Goal: Task Accomplishment & Management: Use online tool/utility

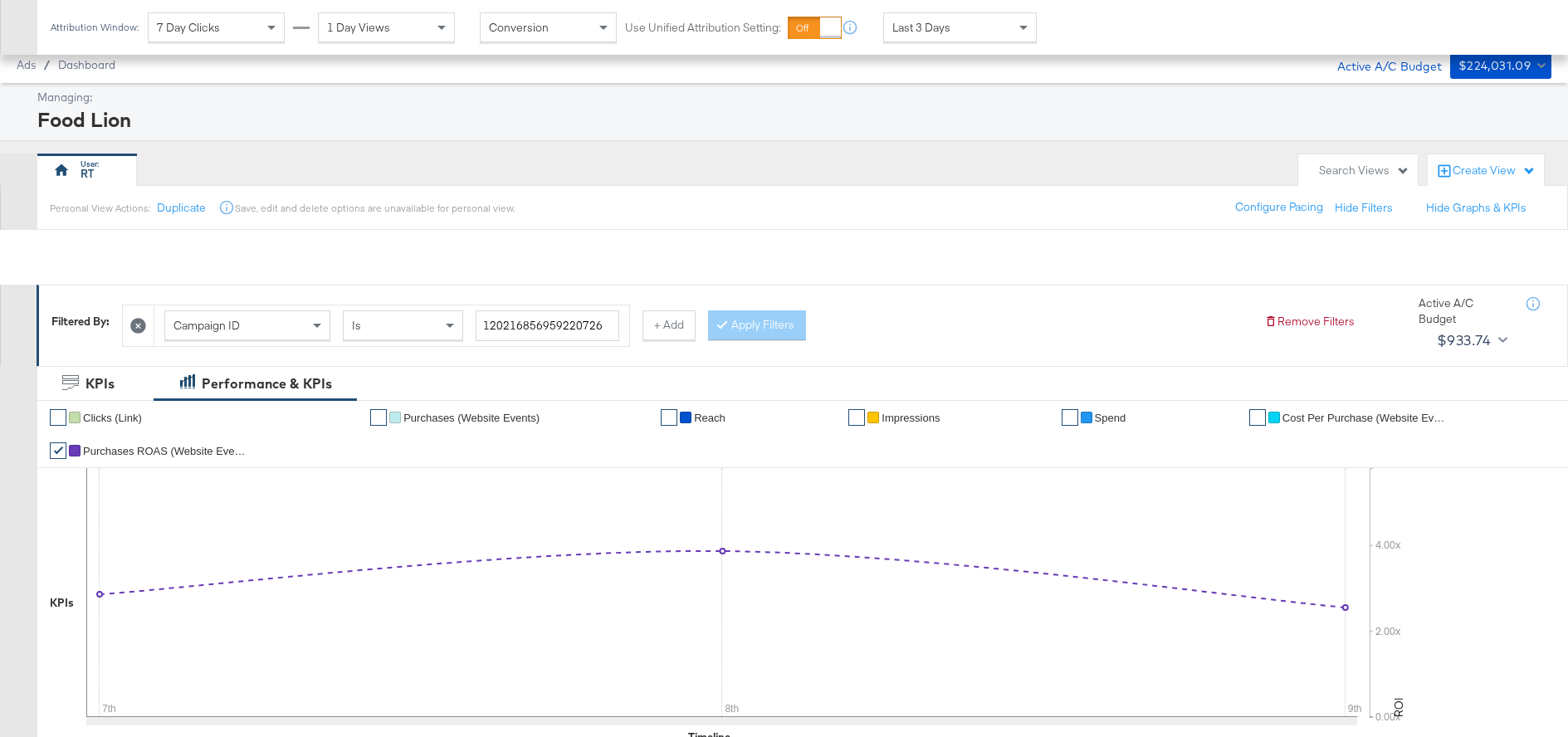
scroll to position [648, 0]
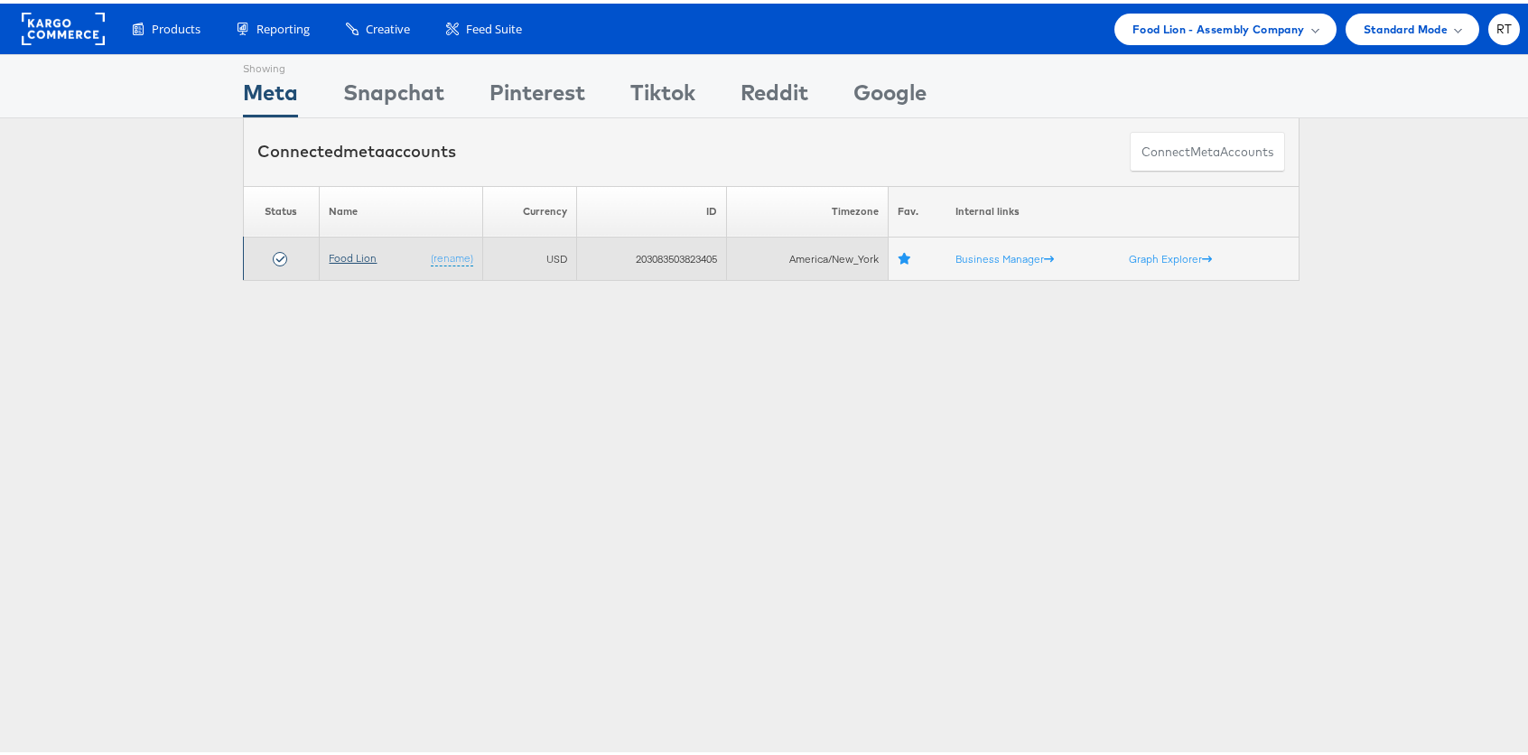
click at [336, 253] on link "Food Lion" at bounding box center [353, 254] width 48 height 14
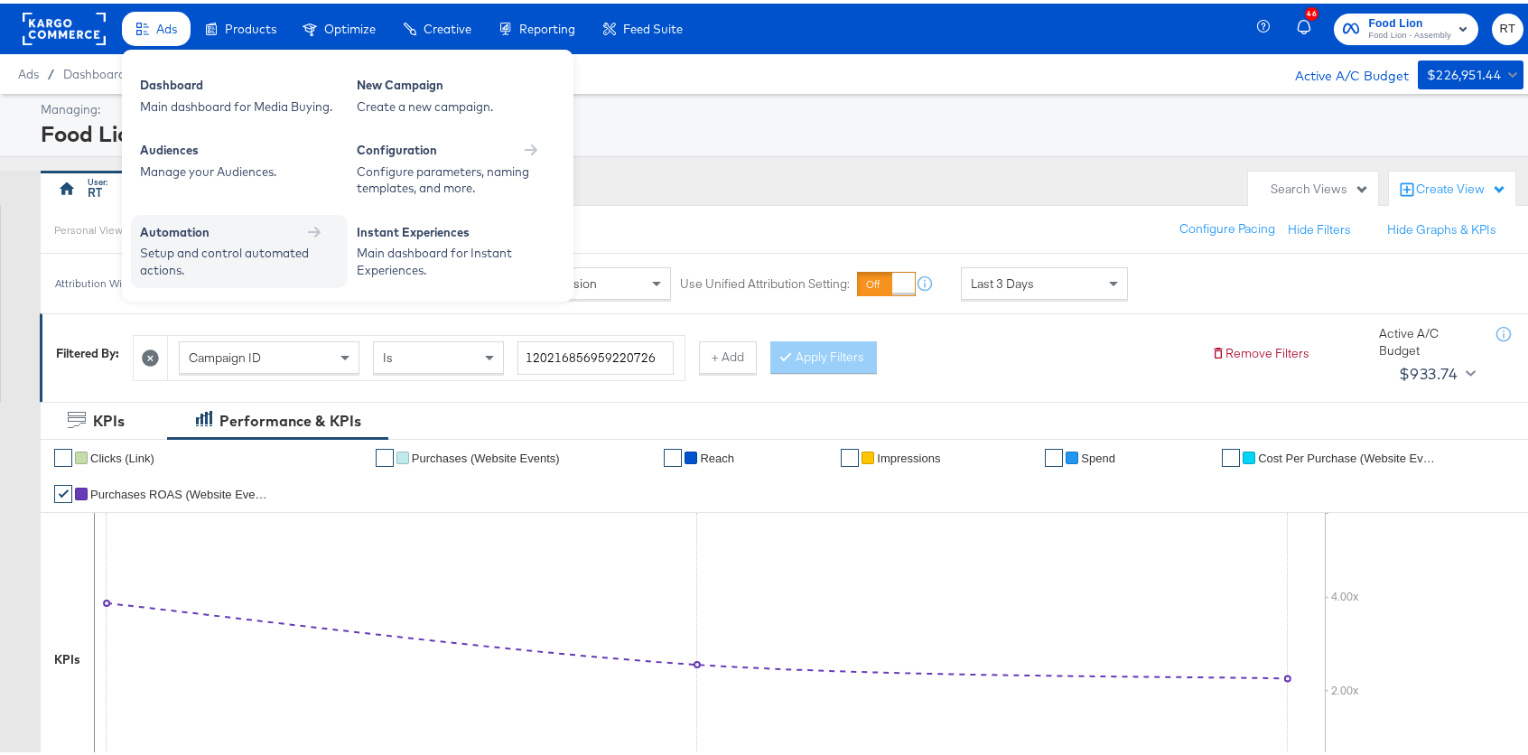
click at [295, 252] on div "Setup and control automated actions." at bounding box center [230, 257] width 181 height 33
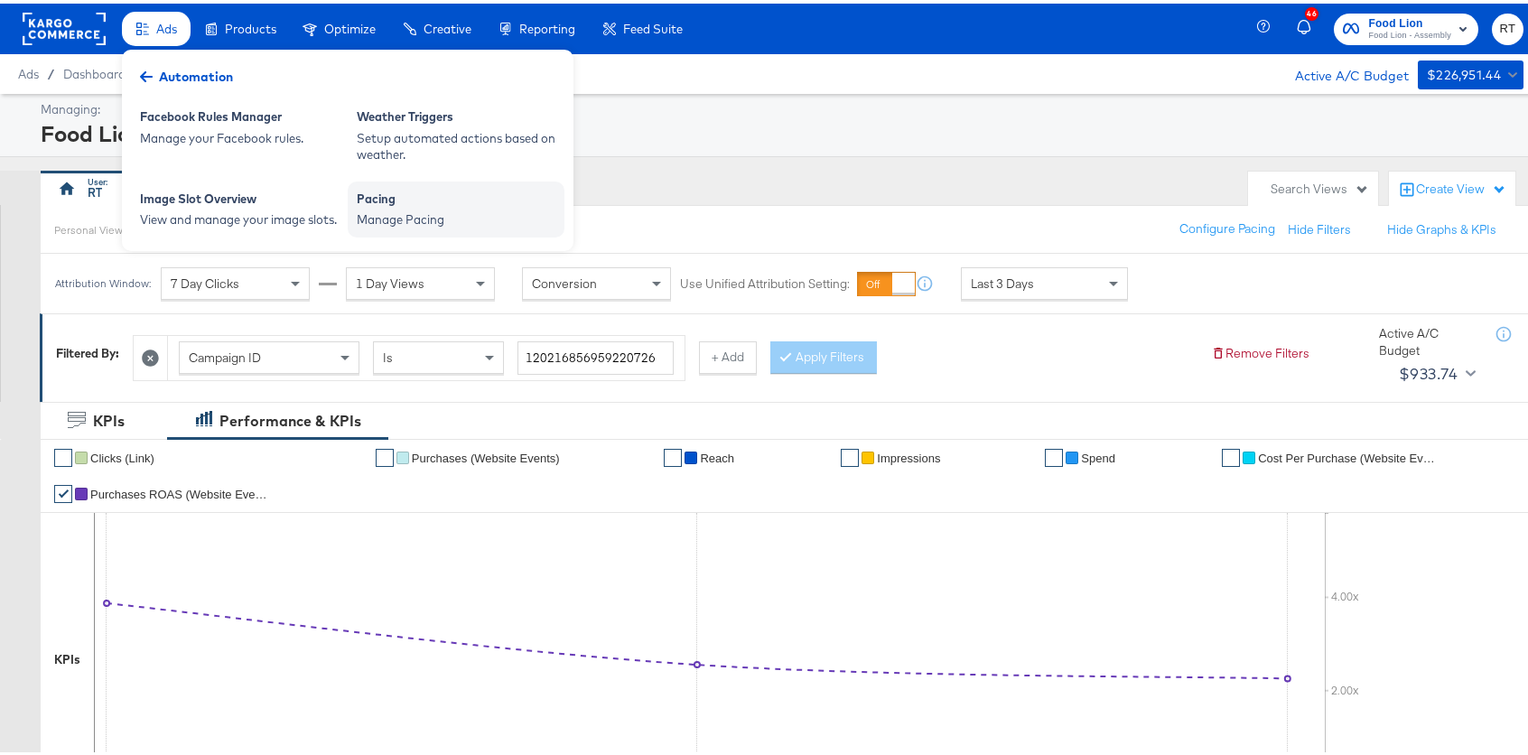
click at [425, 201] on div "Pacing" at bounding box center [456, 198] width 199 height 22
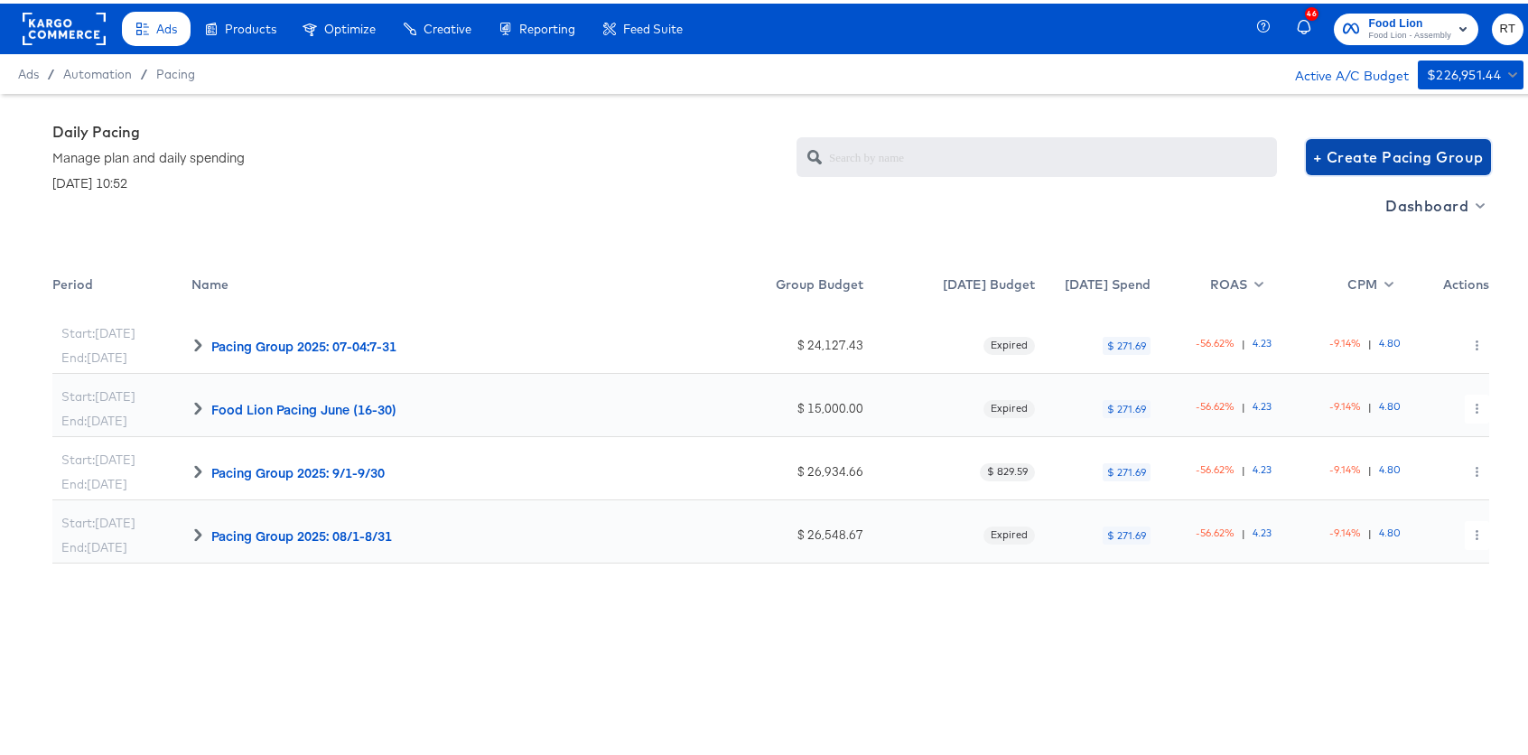
click at [1406, 153] on span "+ Create Pacing Group" at bounding box center [1398, 153] width 171 height 25
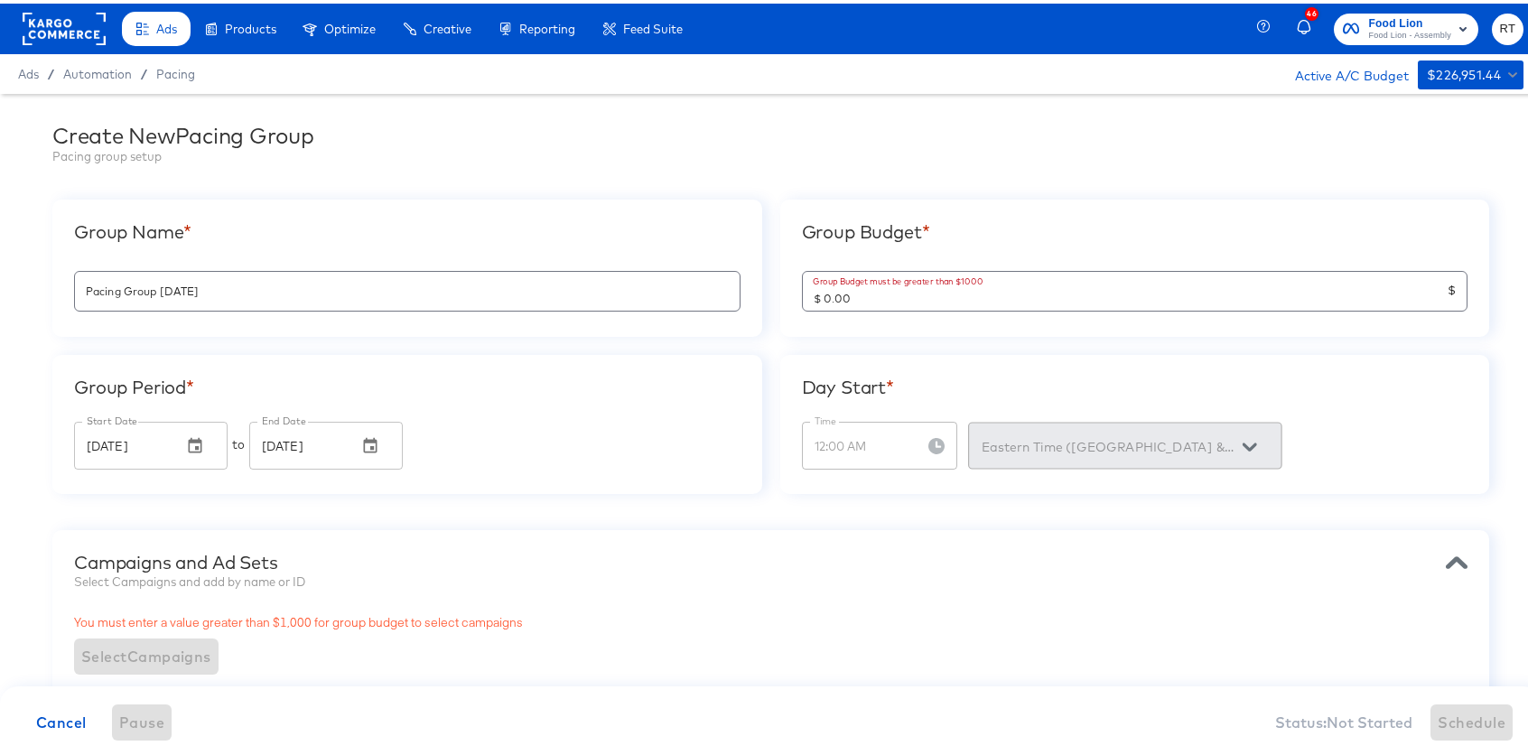
click at [107, 77] on span "Automation" at bounding box center [97, 70] width 69 height 14
click at [173, 69] on span "Pacing" at bounding box center [175, 70] width 39 height 14
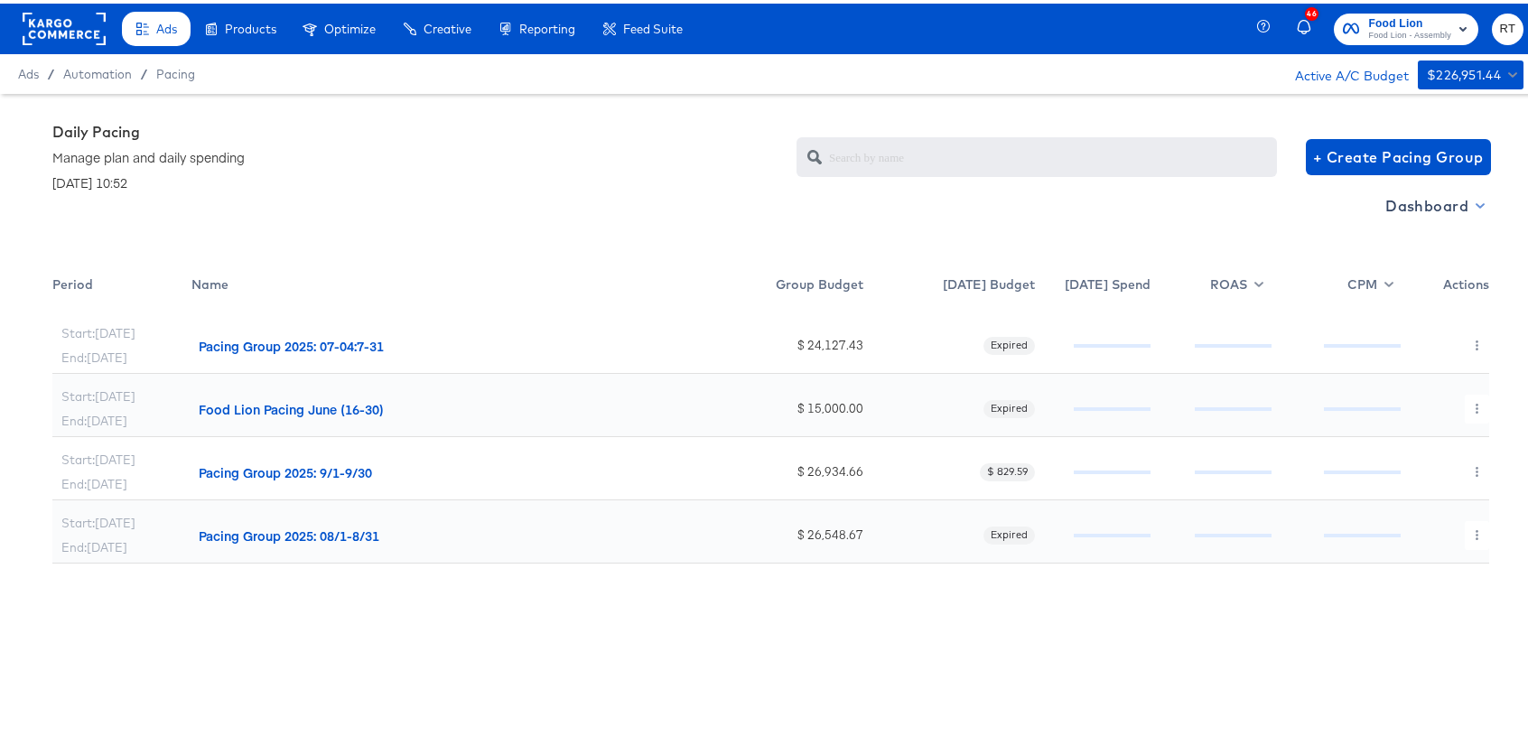
click at [1432, 200] on span "Dashboard" at bounding box center [1433, 202] width 97 height 25
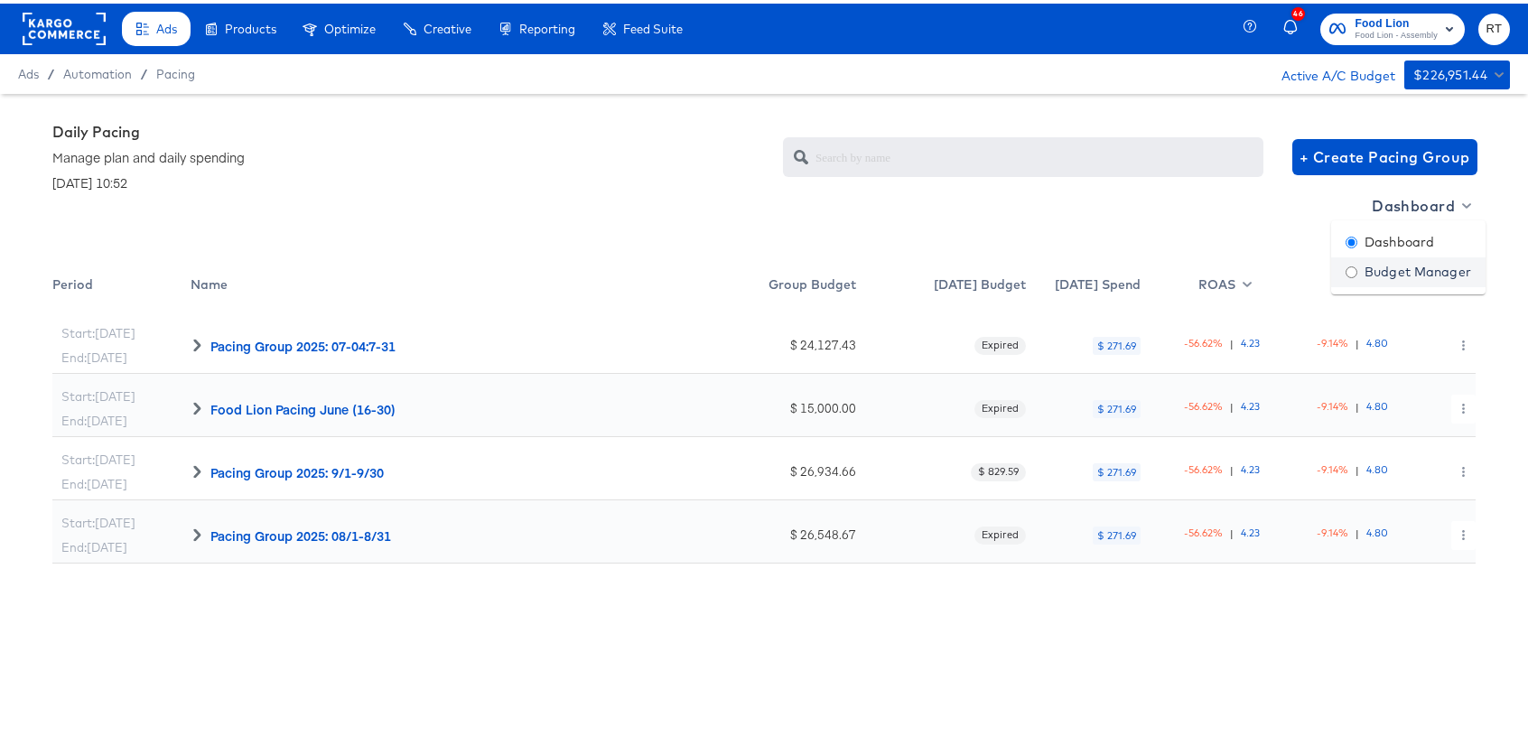
click at [1413, 269] on div "Budget Manager" at bounding box center [1409, 268] width 126 height 19
radio input "false"
radio input "true"
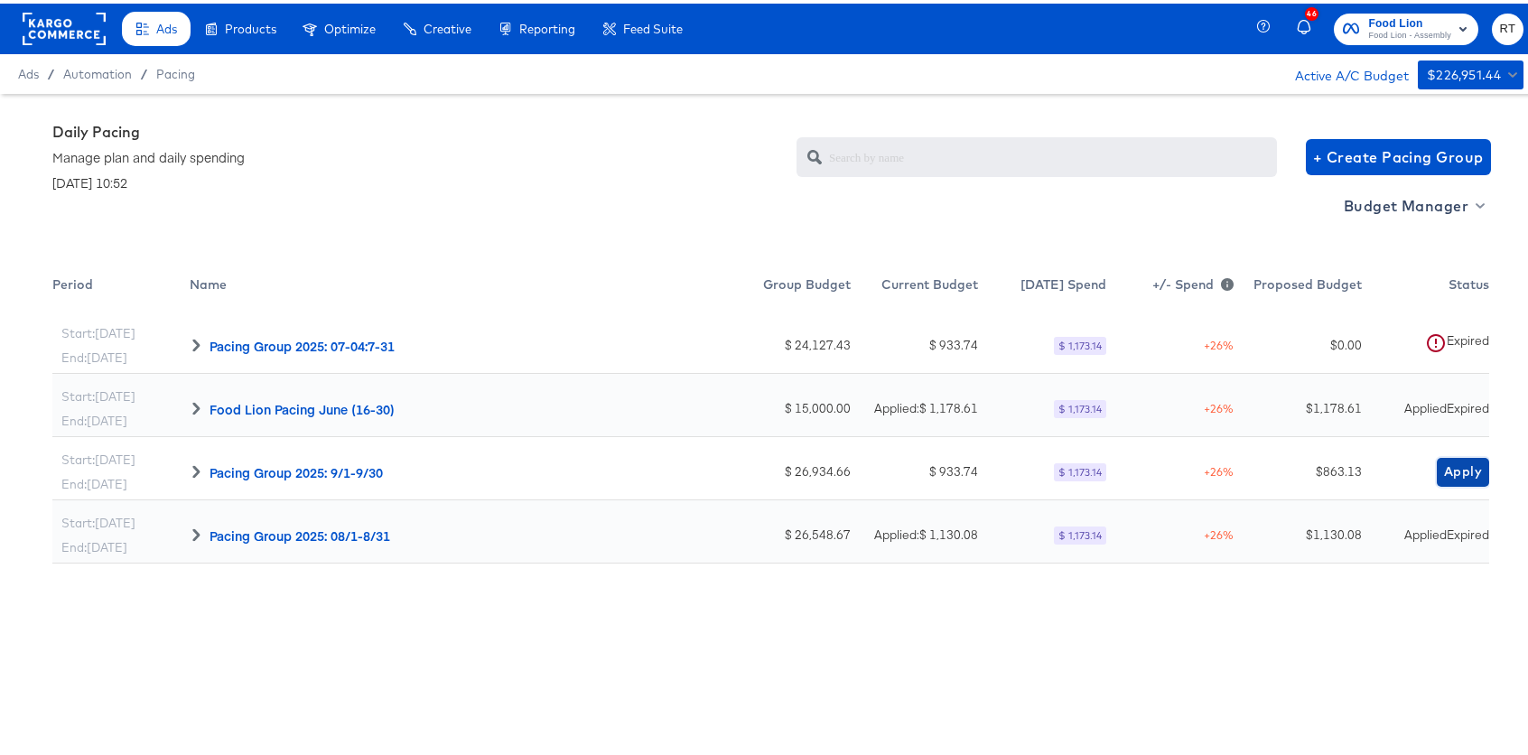
click at [1444, 462] on span "Apply" at bounding box center [1463, 468] width 38 height 23
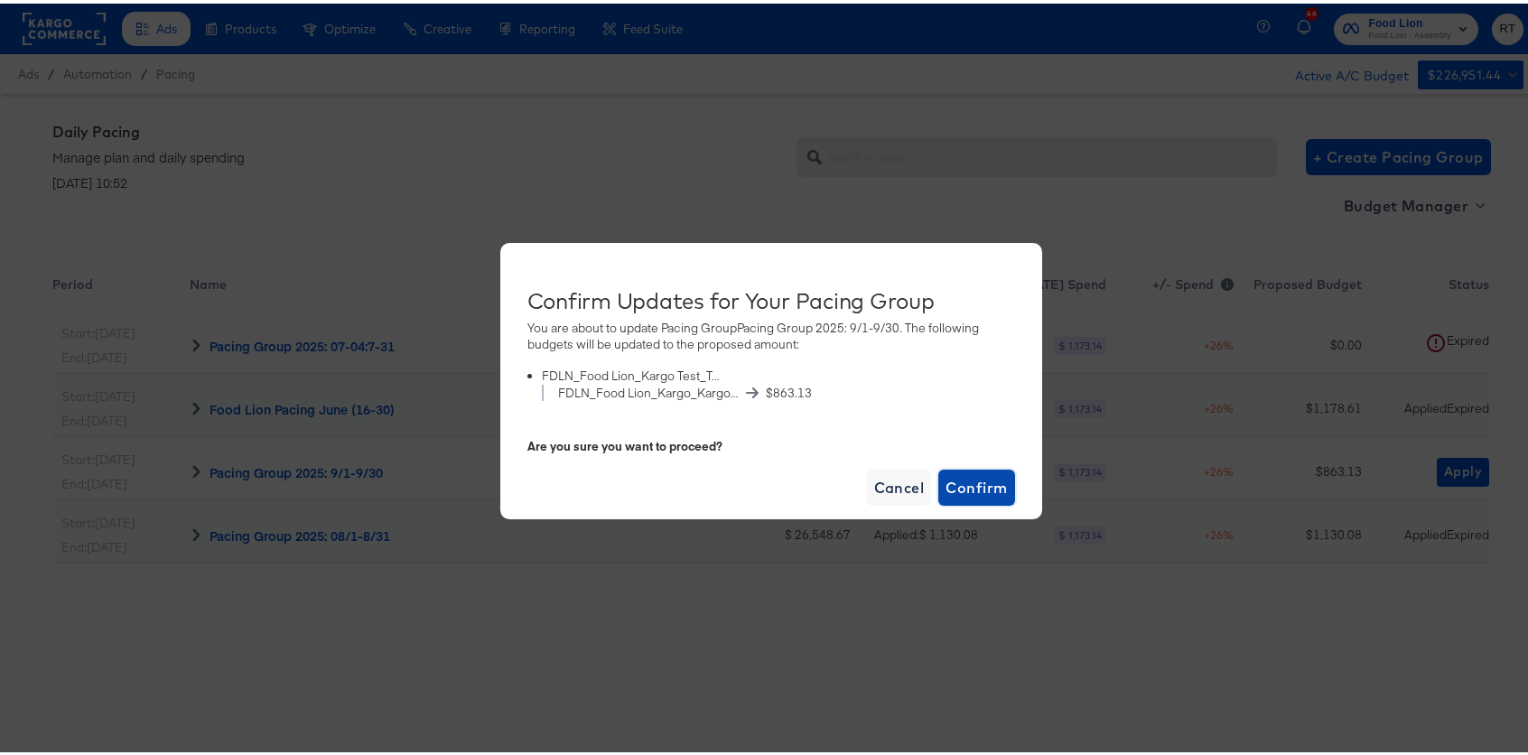
click at [969, 485] on span "Confirm" at bounding box center [976, 483] width 61 height 25
